Goal: Information Seeking & Learning: Learn about a topic

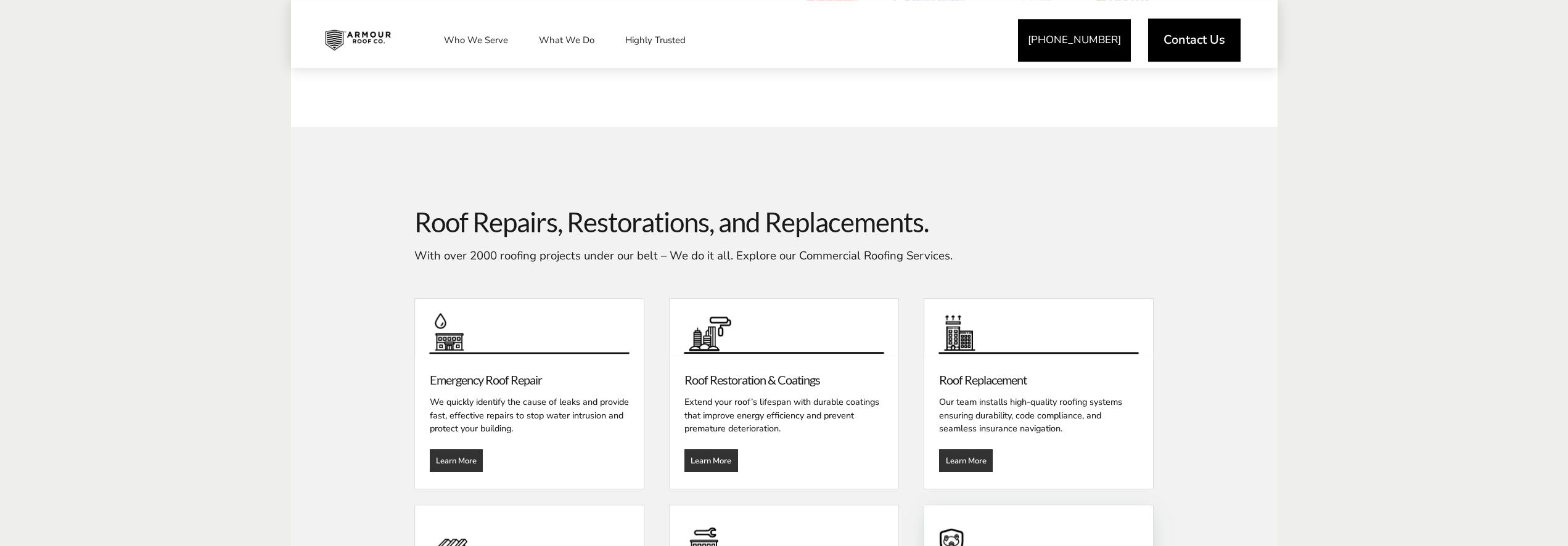
scroll to position [1363, 0]
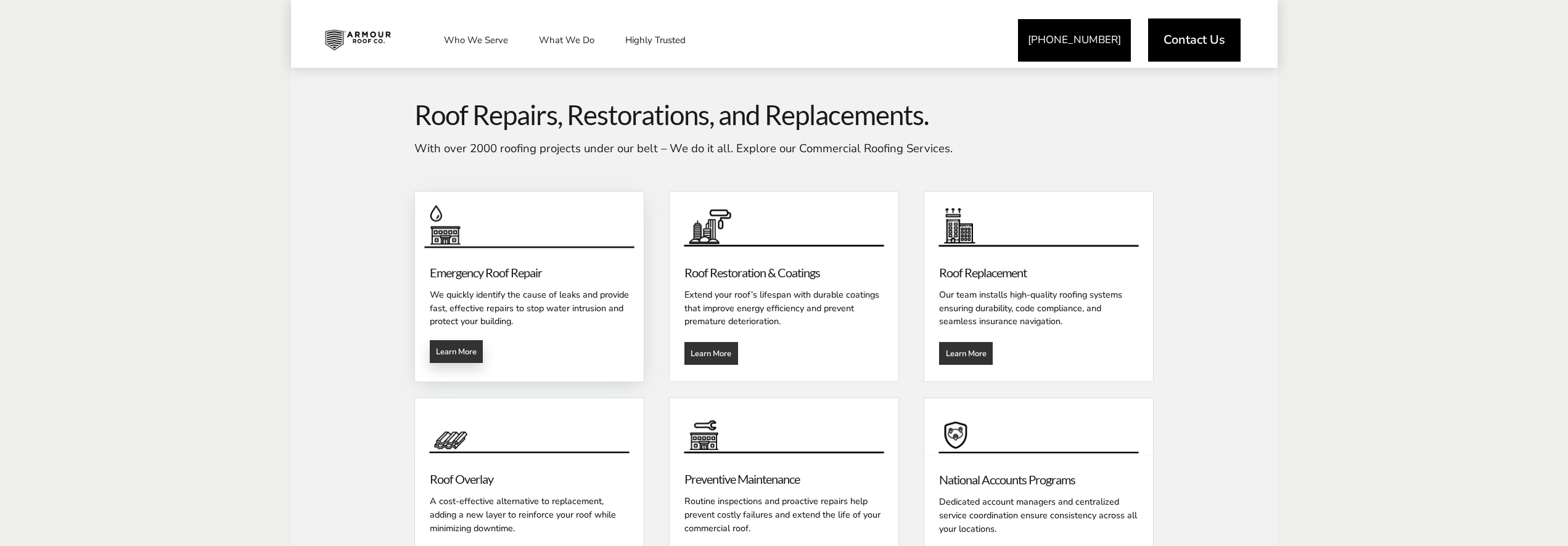
click at [472, 346] on link "Learn More" at bounding box center [457, 351] width 53 height 23
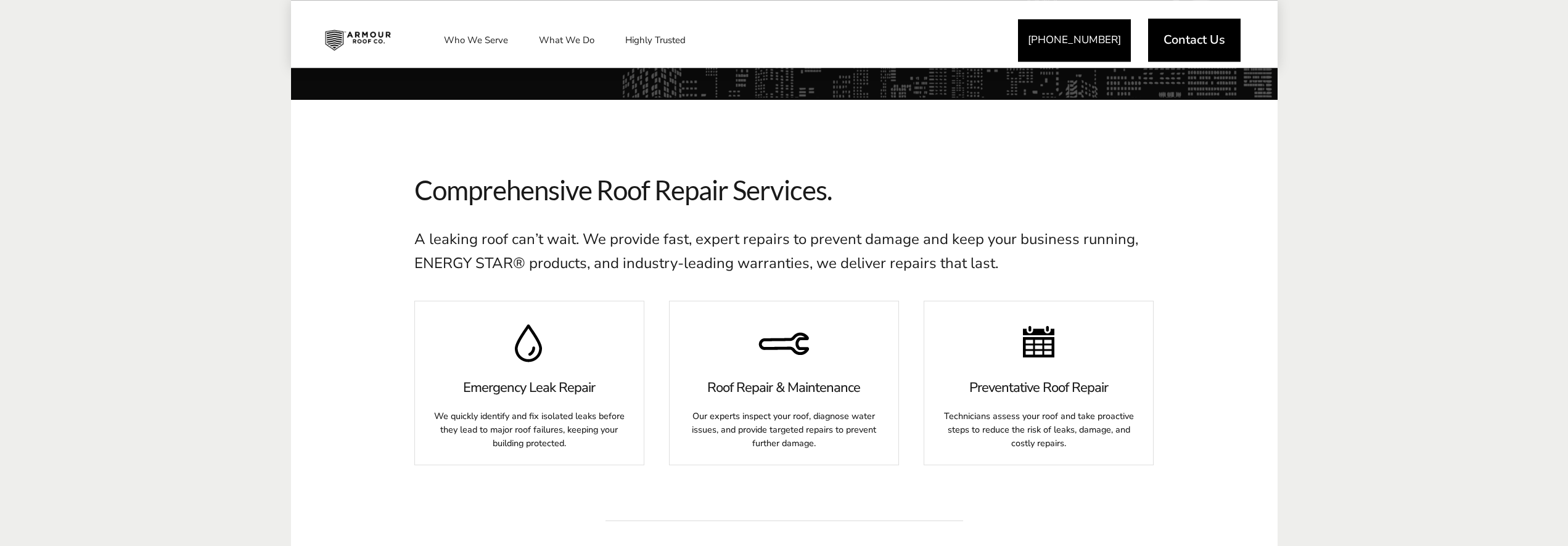
scroll to position [307, 0]
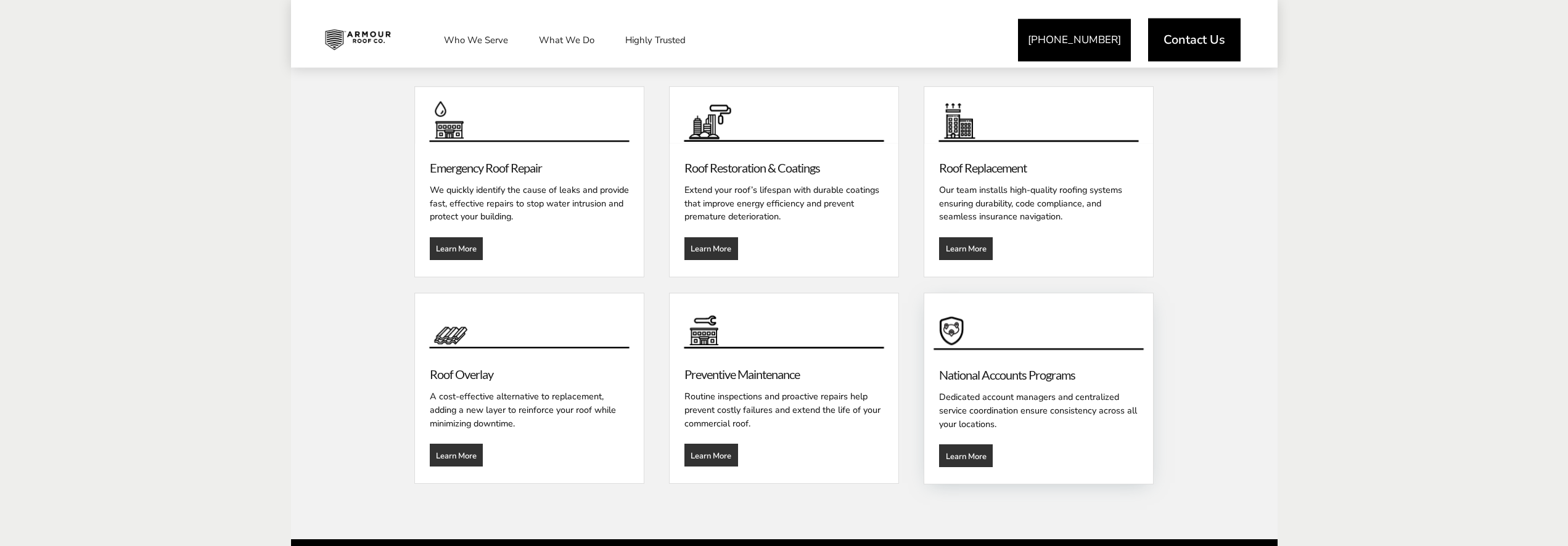
scroll to position [1488, 0]
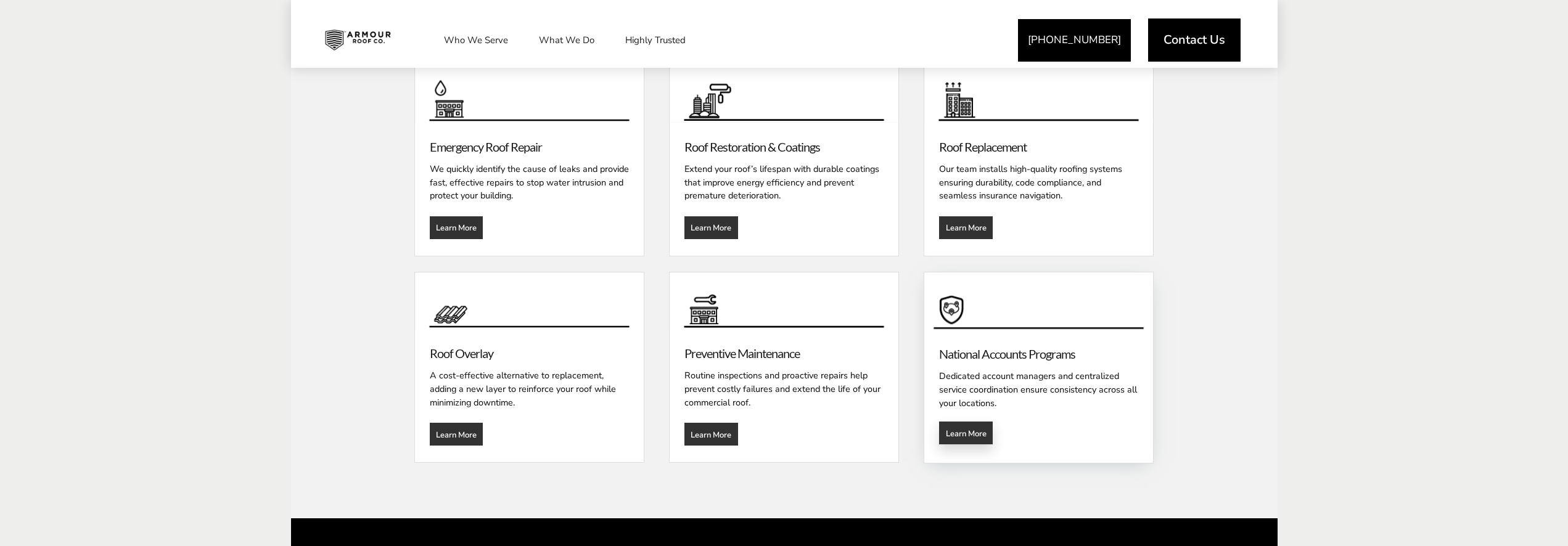
click at [976, 430] on span "Learn More" at bounding box center [966, 433] width 41 height 10
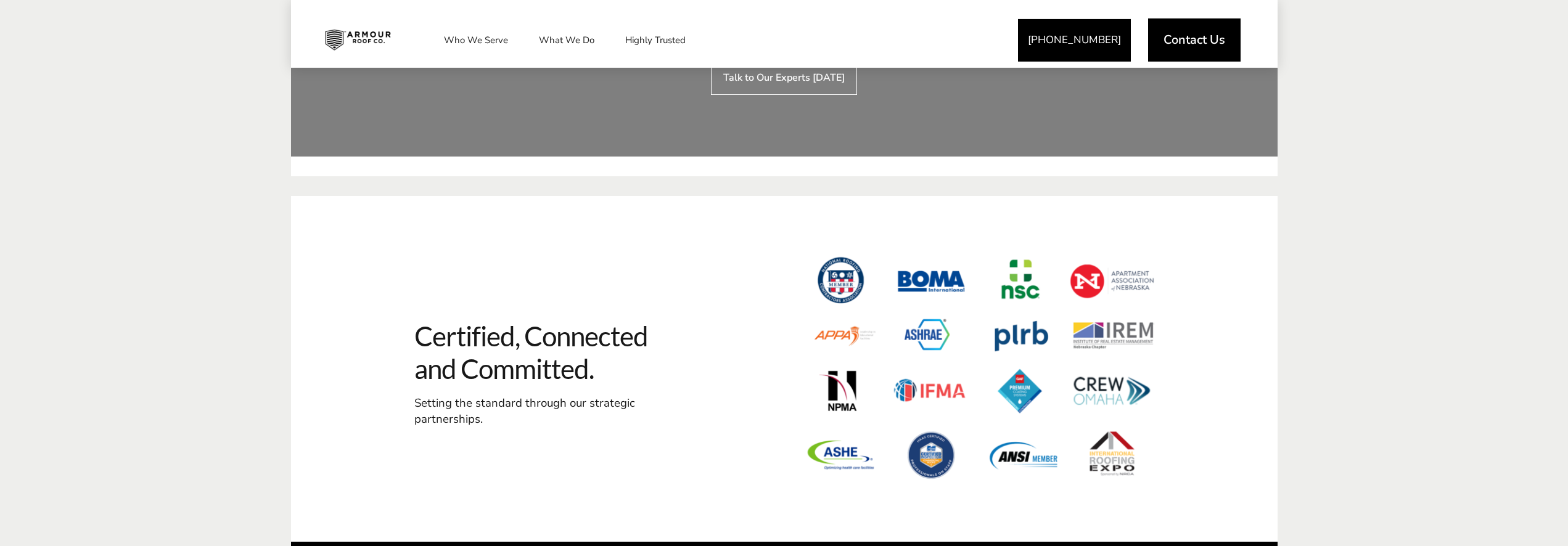
scroll to position [3249, 0]
